Goal: Navigation & Orientation: Find specific page/section

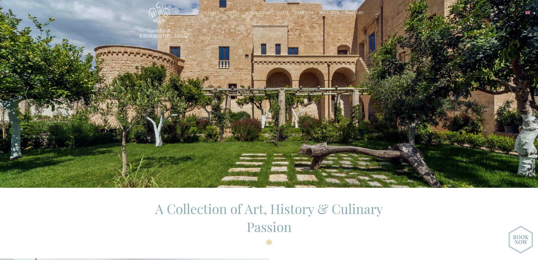
click at [234, 12] on link "Hotel" at bounding box center [233, 13] width 14 height 6
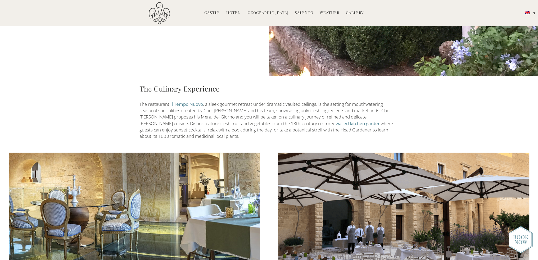
scroll to position [688, 0]
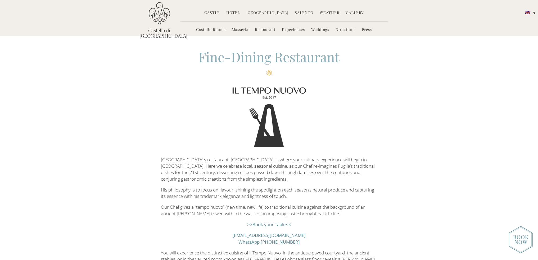
click at [337, 30] on link "Directions" at bounding box center [345, 30] width 20 height 6
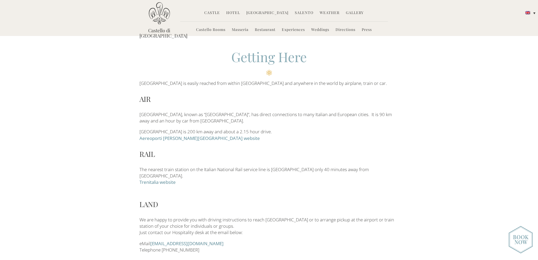
click at [297, 13] on link "Salento" at bounding box center [304, 13] width 19 height 6
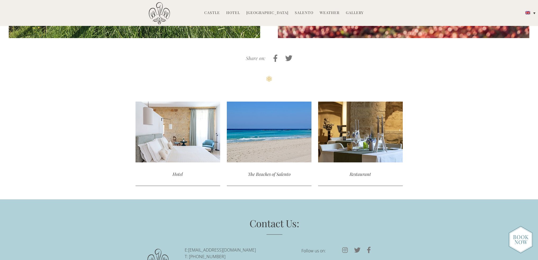
scroll to position [2036, 0]
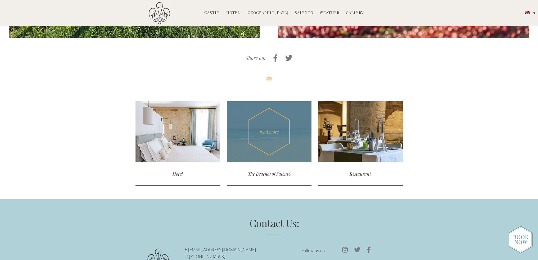
click at [236, 101] on div "read more" at bounding box center [269, 131] width 85 height 61
